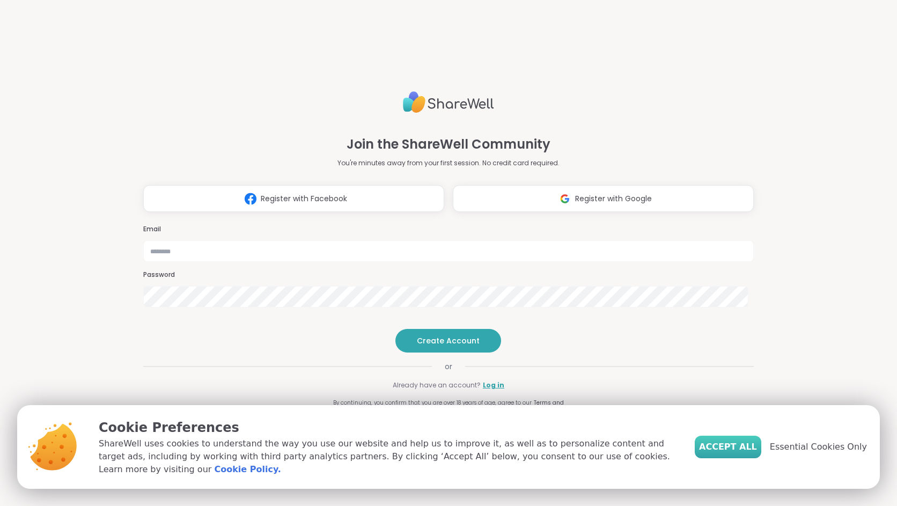
click at [731, 454] on span "Accept All" at bounding box center [728, 447] width 58 height 13
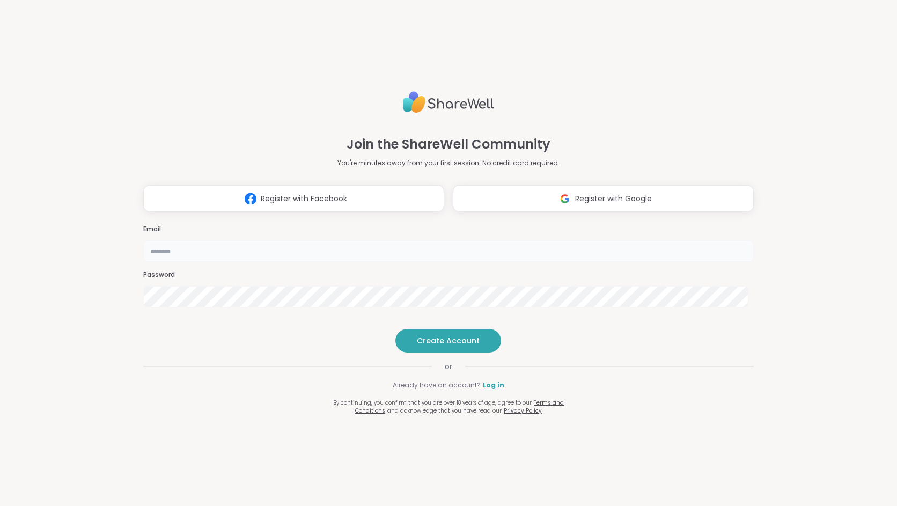
click at [512, 240] on input "email" at bounding box center [448, 250] width 611 height 21
type input "**********"
